Goal: Task Accomplishment & Management: Complete application form

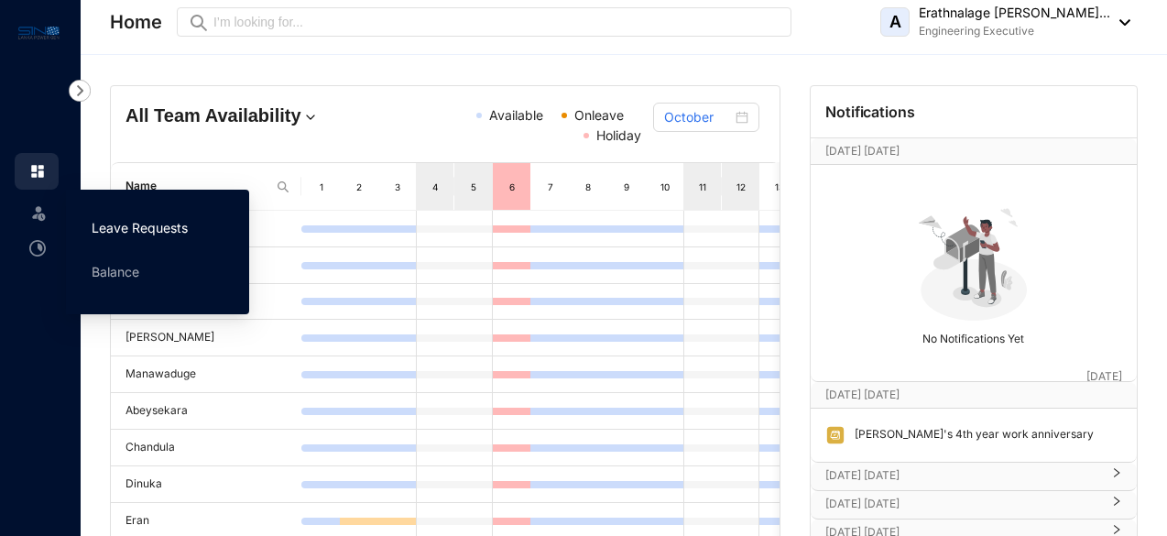
click at [97, 220] on link "Leave Requests" at bounding box center [140, 228] width 96 height 16
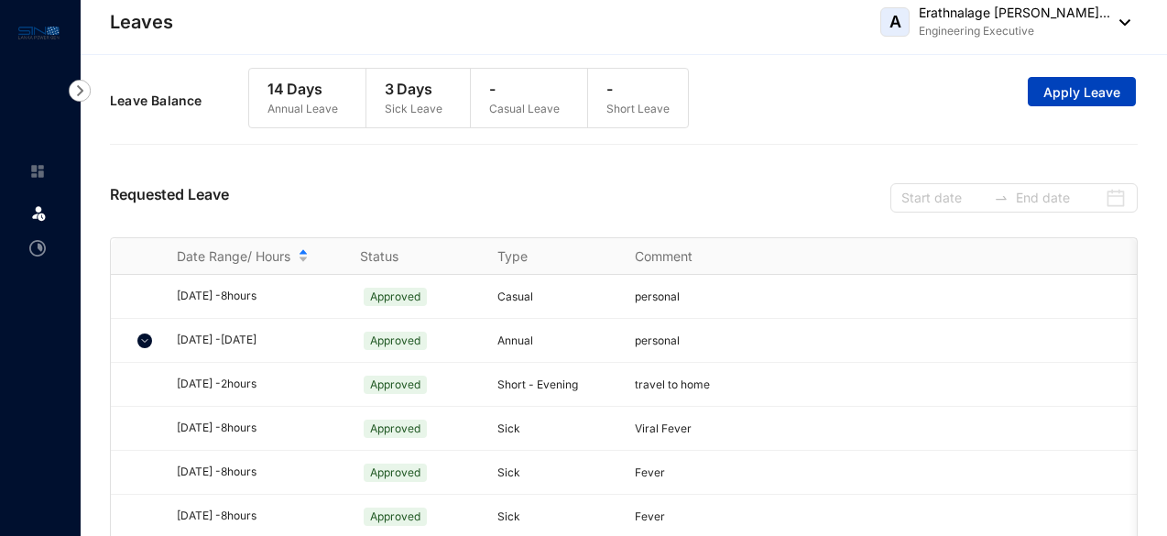
click at [1065, 104] on button "Apply Leave" at bounding box center [1082, 91] width 108 height 29
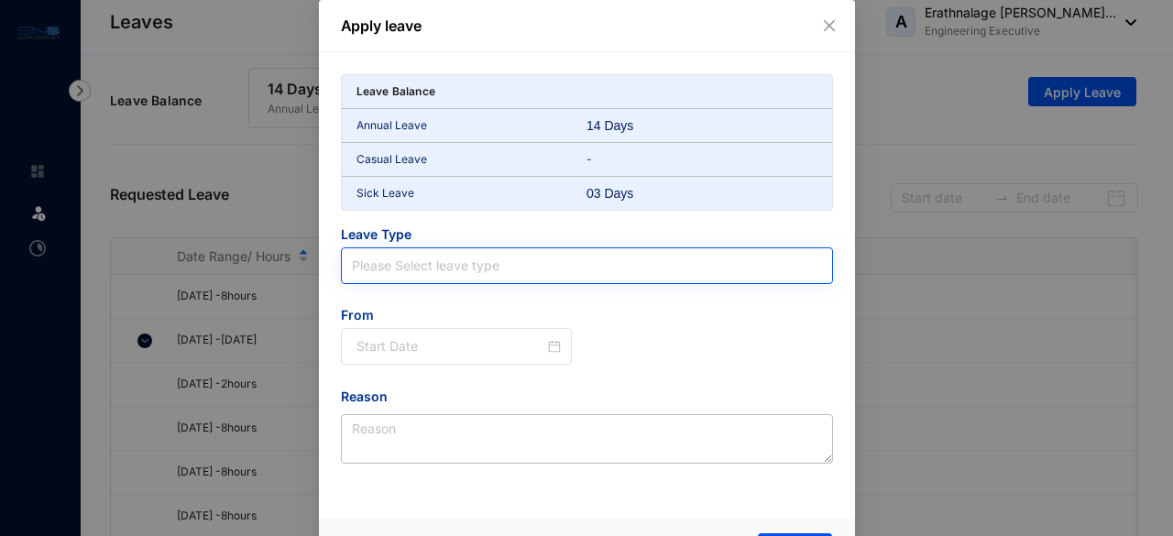
click at [487, 269] on input "search" at bounding box center [587, 265] width 470 height 35
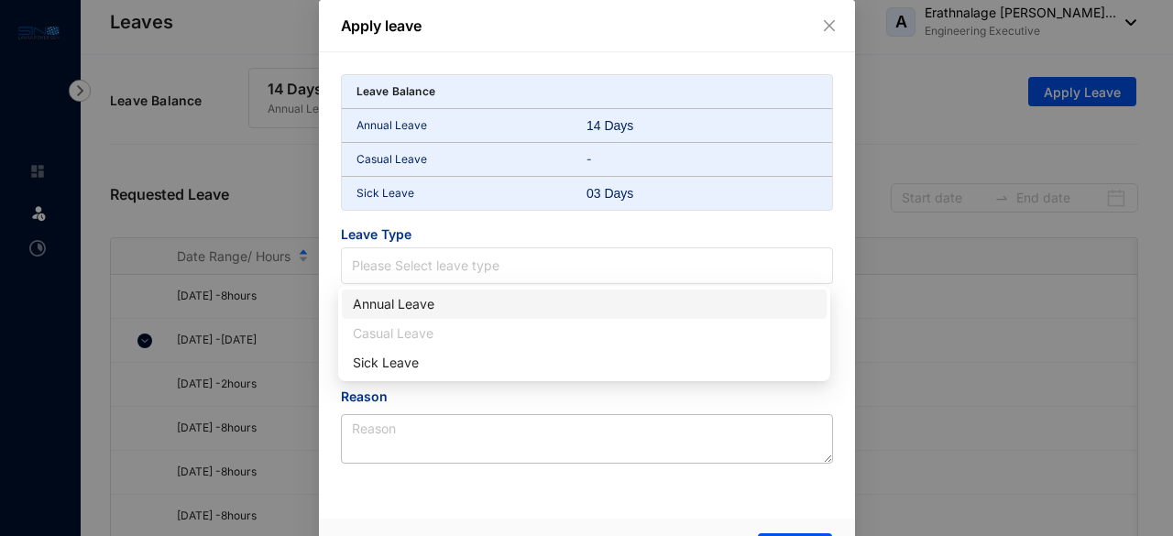
click at [458, 304] on div "Annual Leave" at bounding box center [584, 304] width 463 height 20
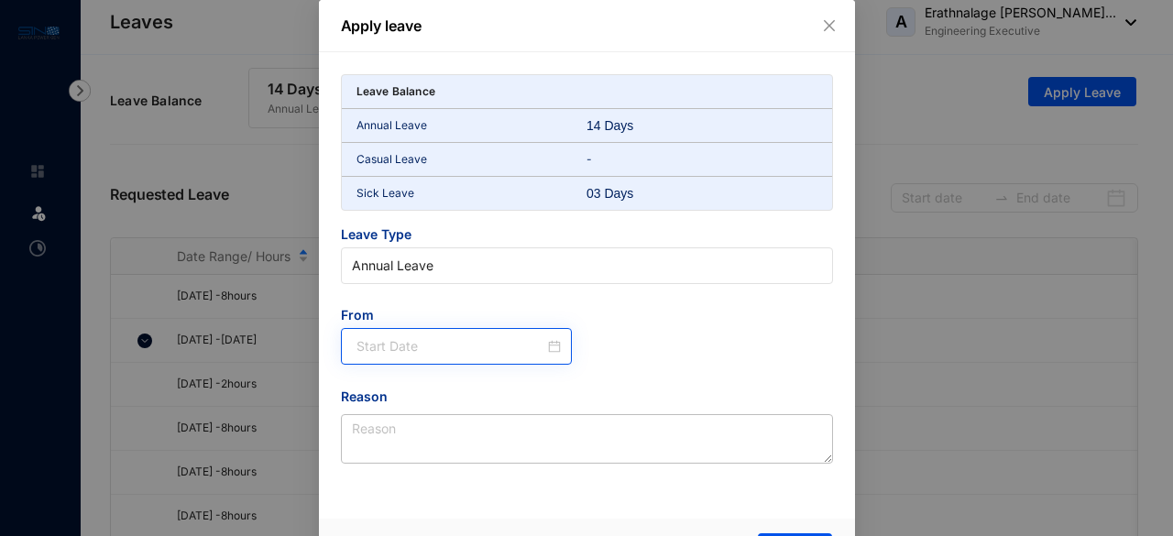
click at [456, 329] on div at bounding box center [457, 346] width 232 height 37
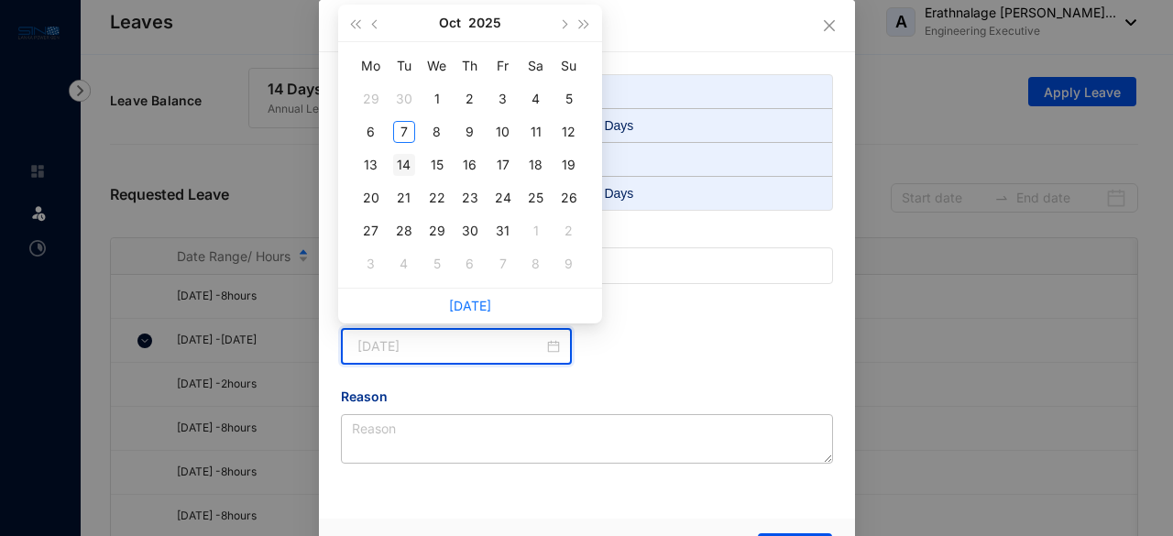
type input "[DATE]"
click at [399, 168] on div "14" at bounding box center [404, 165] width 22 height 22
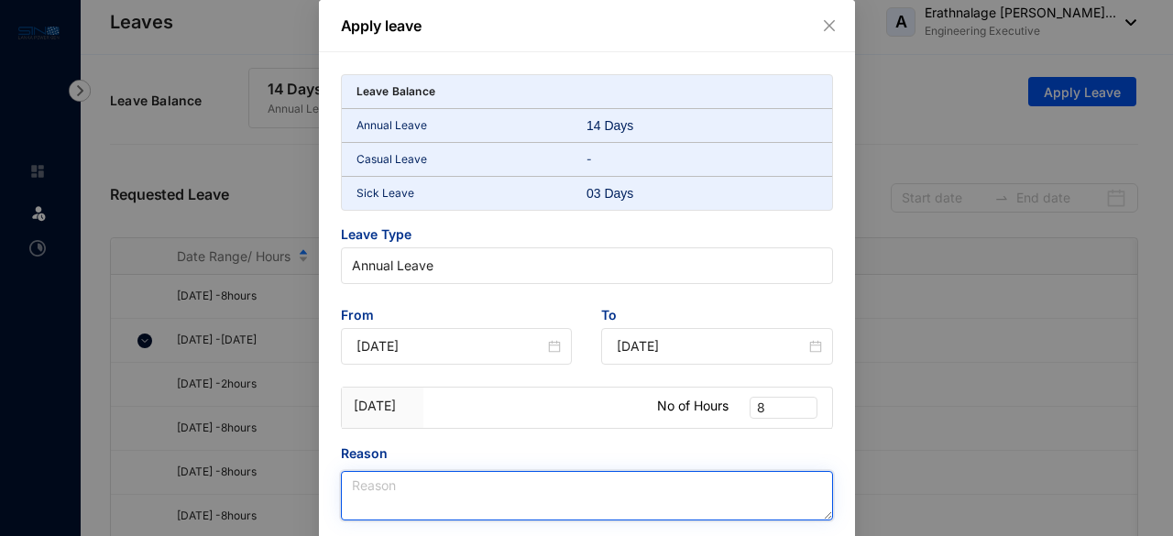
click at [428, 494] on textarea "Reason" at bounding box center [587, 495] width 492 height 49
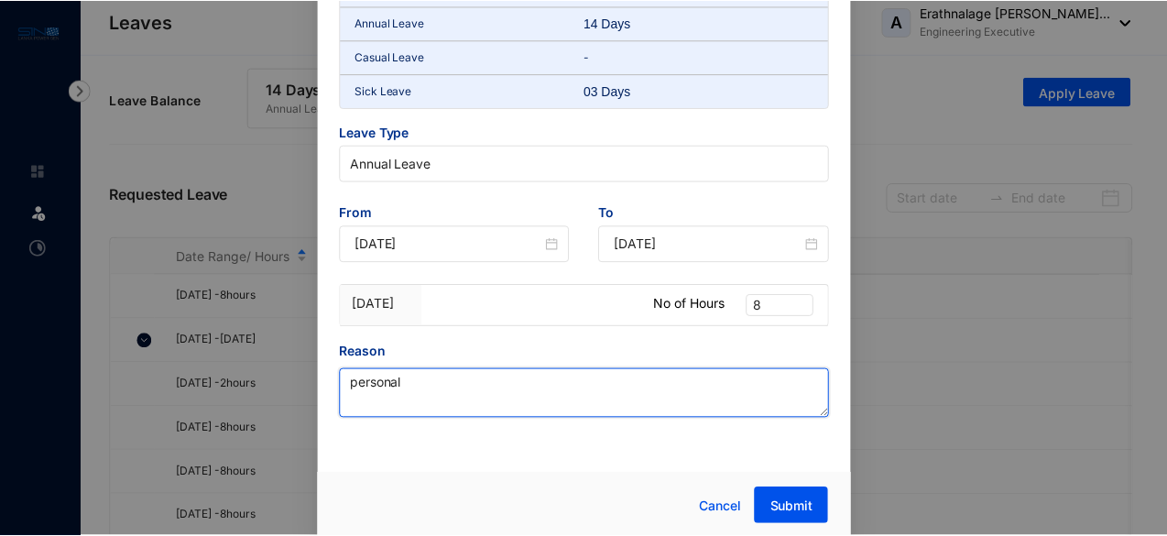
scroll to position [104, 0]
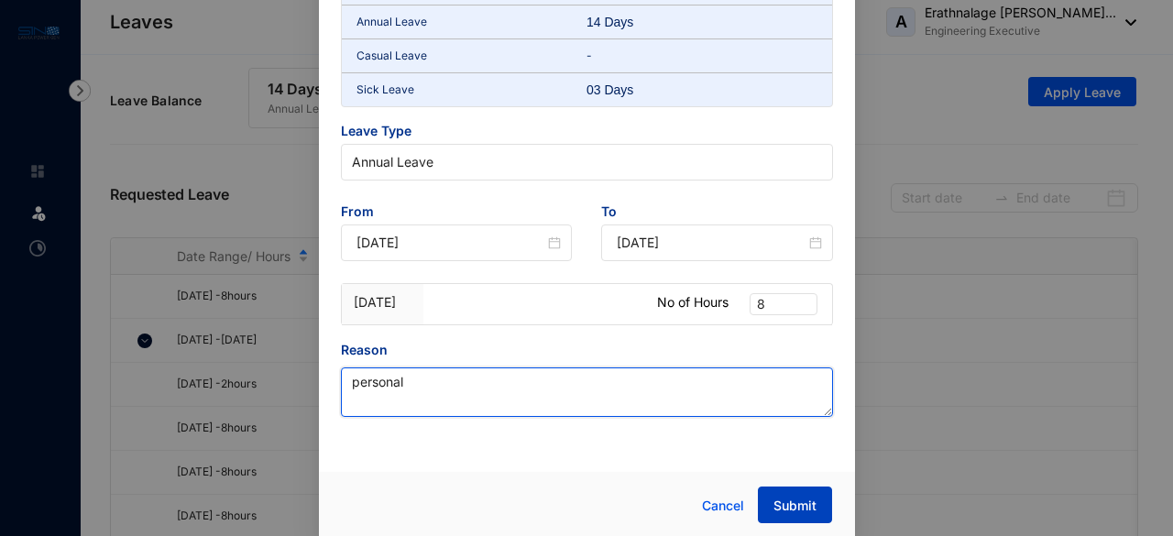
type textarea "personal"
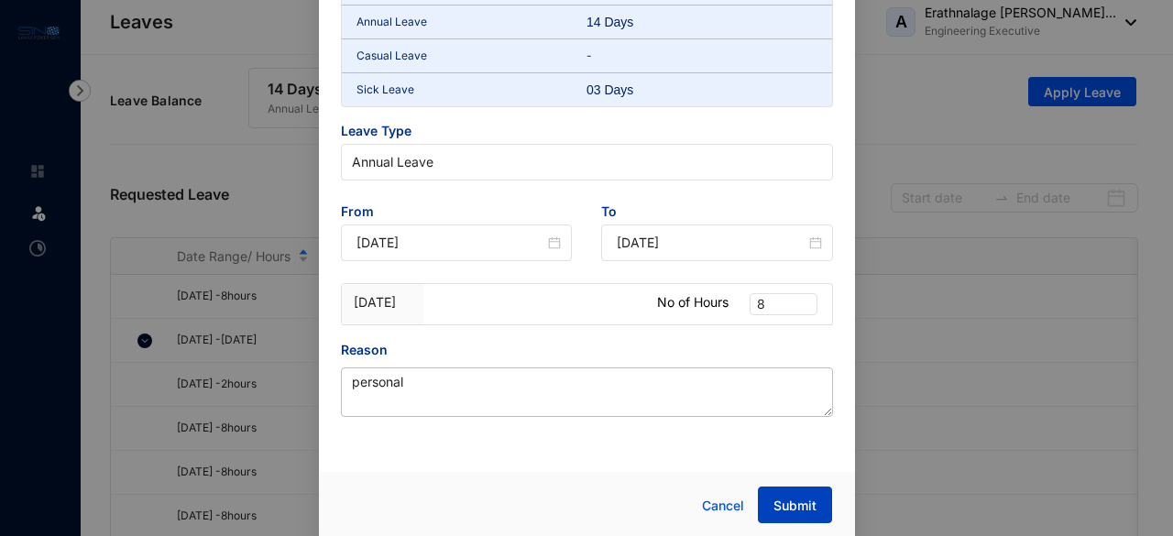
click at [815, 508] on button "Submit" at bounding box center [795, 504] width 74 height 37
